Goal: Find specific page/section: Find specific page/section

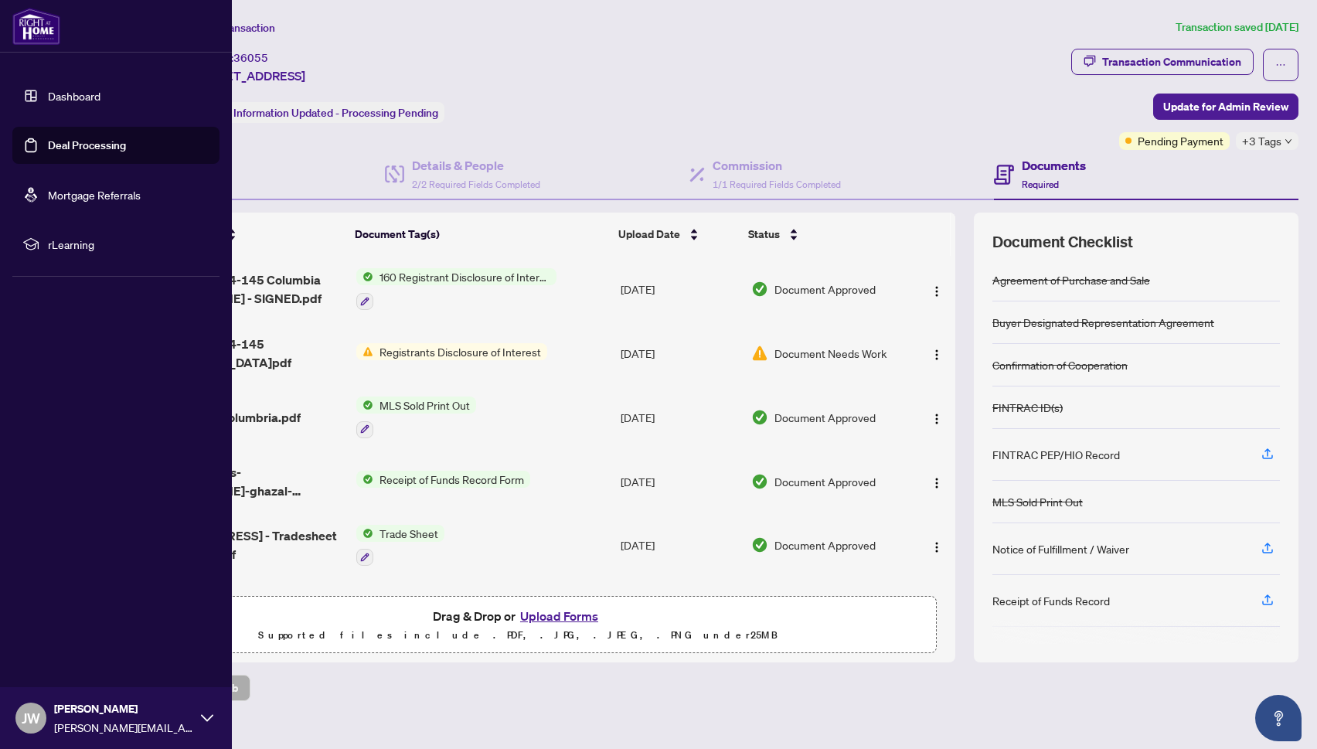
click at [62, 96] on link "Dashboard" at bounding box center [74, 96] width 53 height 14
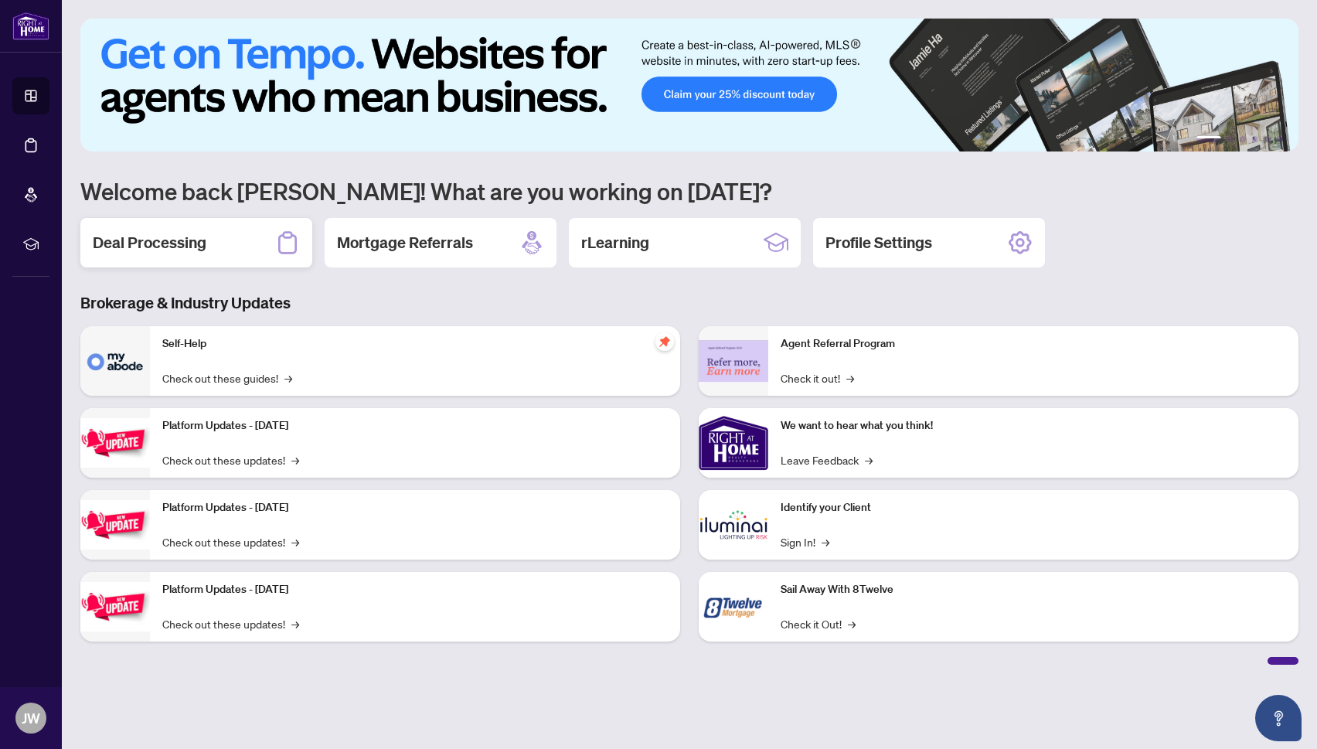
click at [167, 243] on h2 "Deal Processing" at bounding box center [150, 243] width 114 height 22
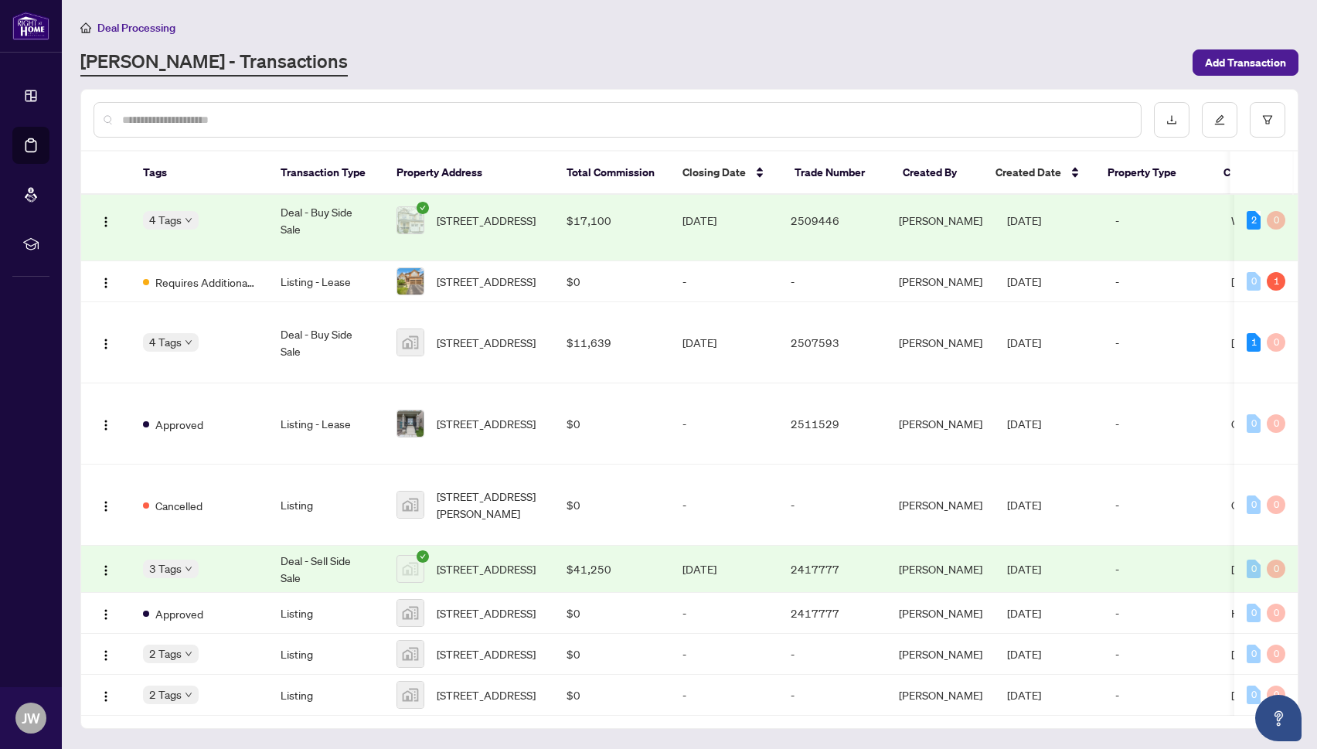
scroll to position [438, 0]
click at [475, 351] on span "[STREET_ADDRESS]" at bounding box center [486, 342] width 99 height 17
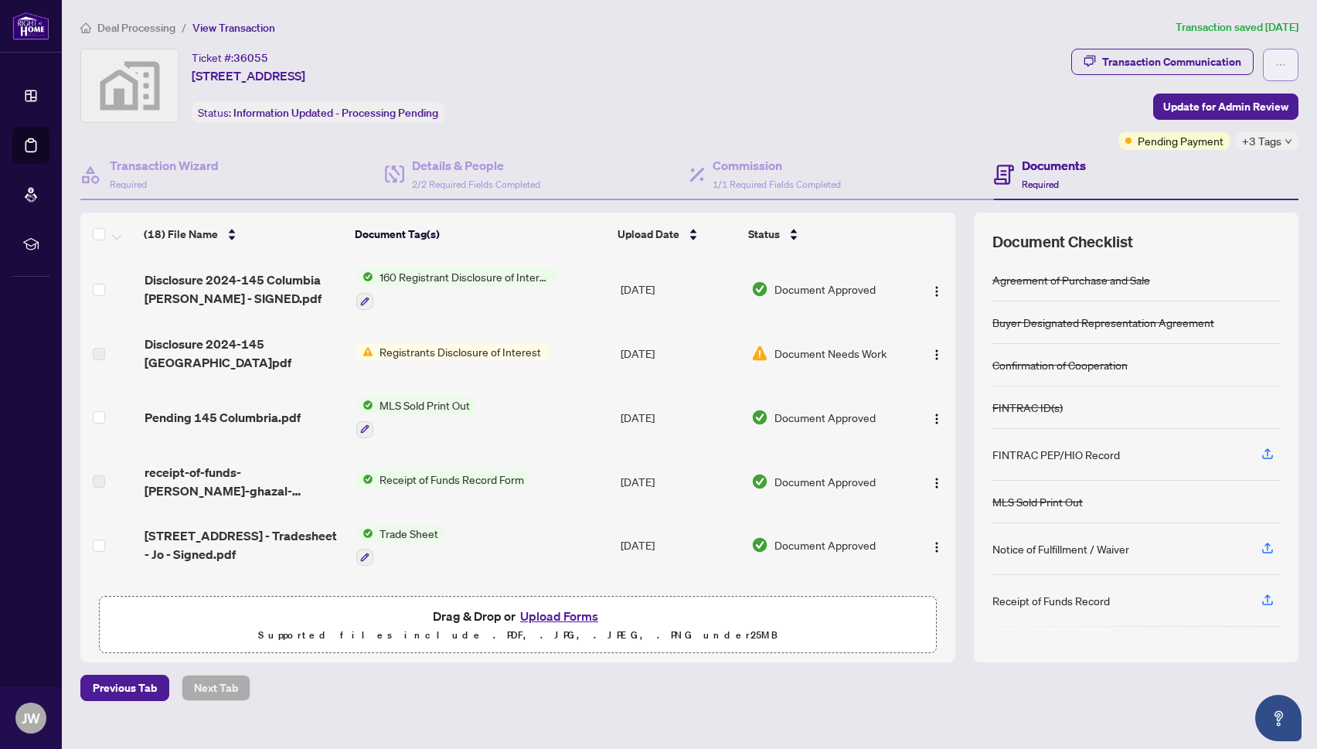
click at [1284, 66] on icon "ellipsis" at bounding box center [1281, 65] width 11 height 11
click at [1129, 67] on div "Transaction Communication" at bounding box center [1171, 61] width 139 height 25
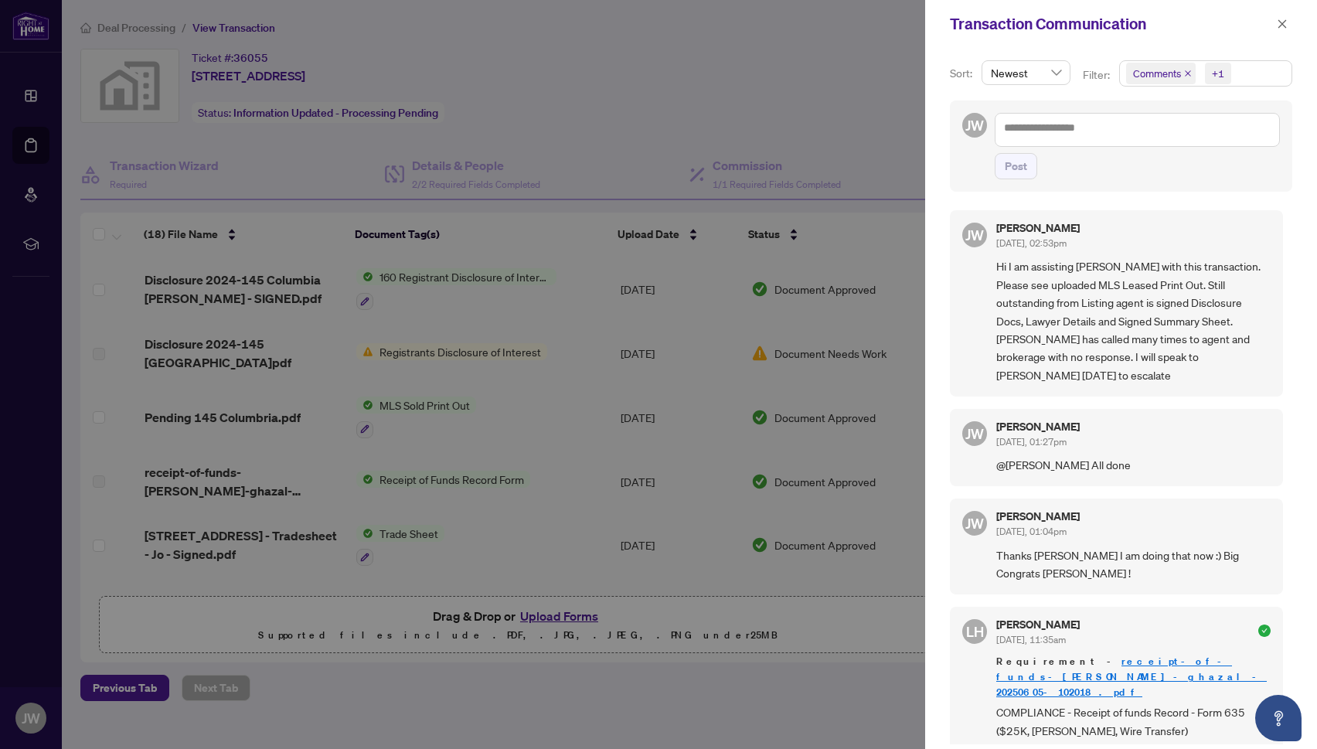
click at [1225, 77] on div "+1" at bounding box center [1218, 73] width 12 height 15
drag, startPoint x: 1136, startPoint y: 207, endPoint x: 1152, endPoint y: 207, distance: 15.5
click at [1136, 193] on span "Select Activity History" at bounding box center [1135, 187] width 12 height 12
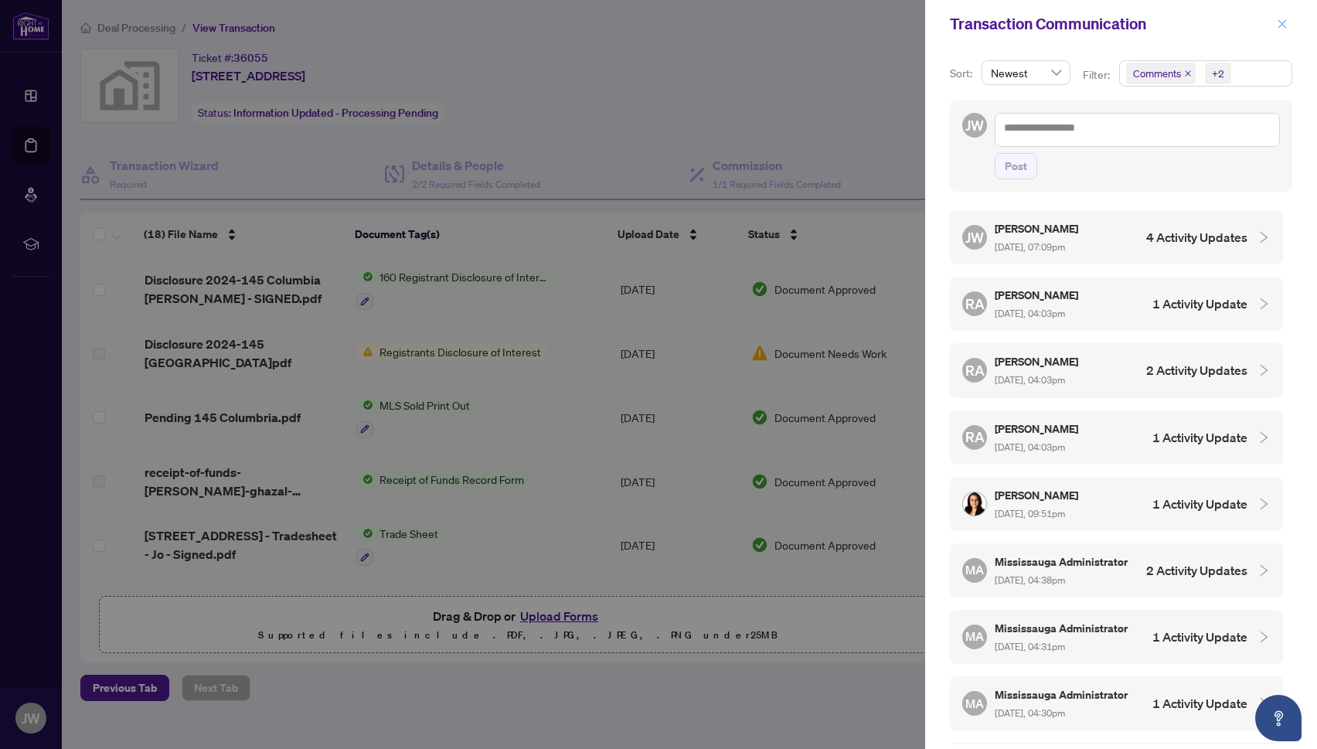
drag, startPoint x: 1284, startPoint y: 18, endPoint x: 1276, endPoint y: 22, distance: 9.0
click at [1283, 19] on icon "close" at bounding box center [1282, 24] width 11 height 11
